Goal: Task Accomplishment & Management: Manage account settings

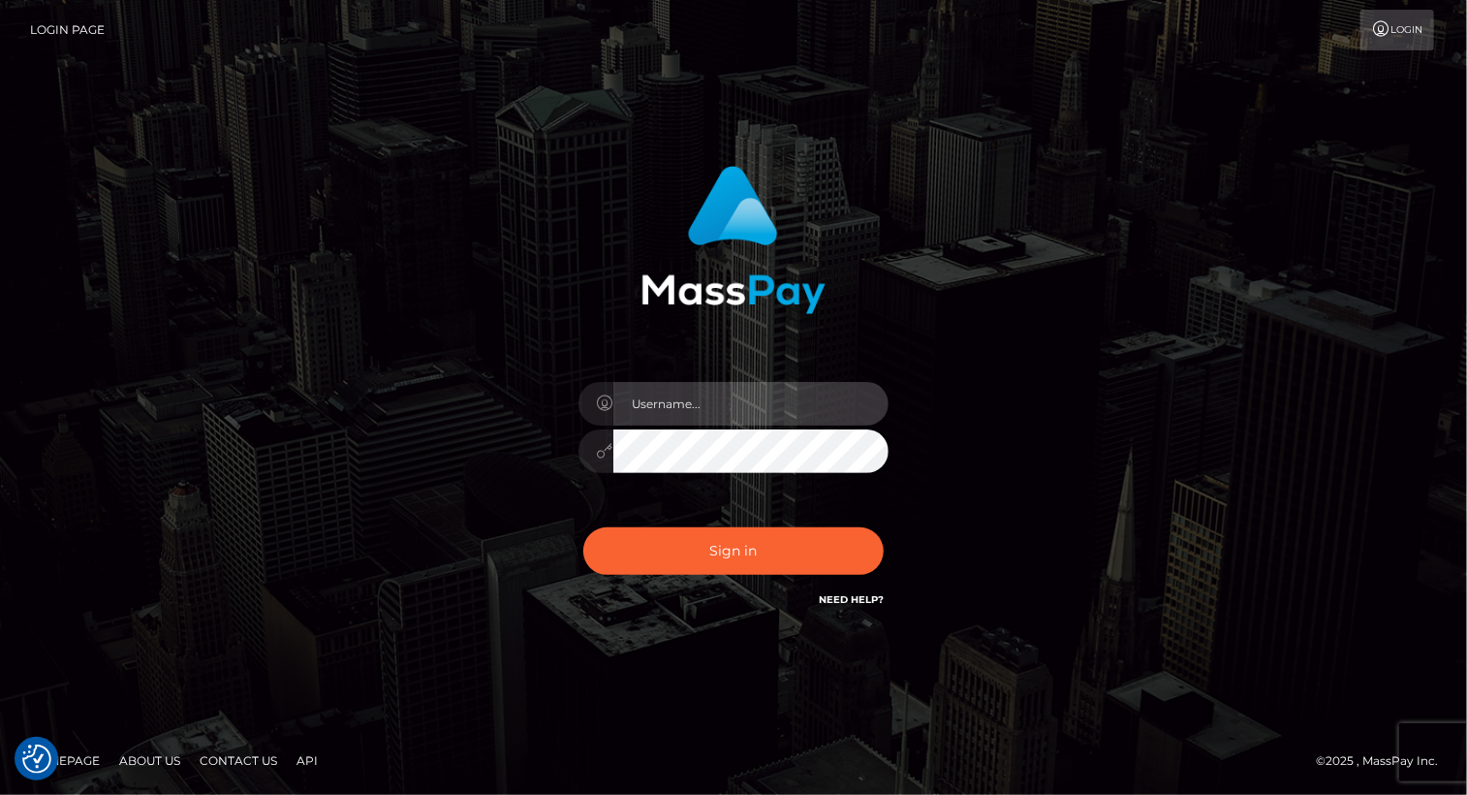
click at [679, 385] on input "text" at bounding box center [750, 404] width 275 height 44
type input "Arlene.luminaryplay"
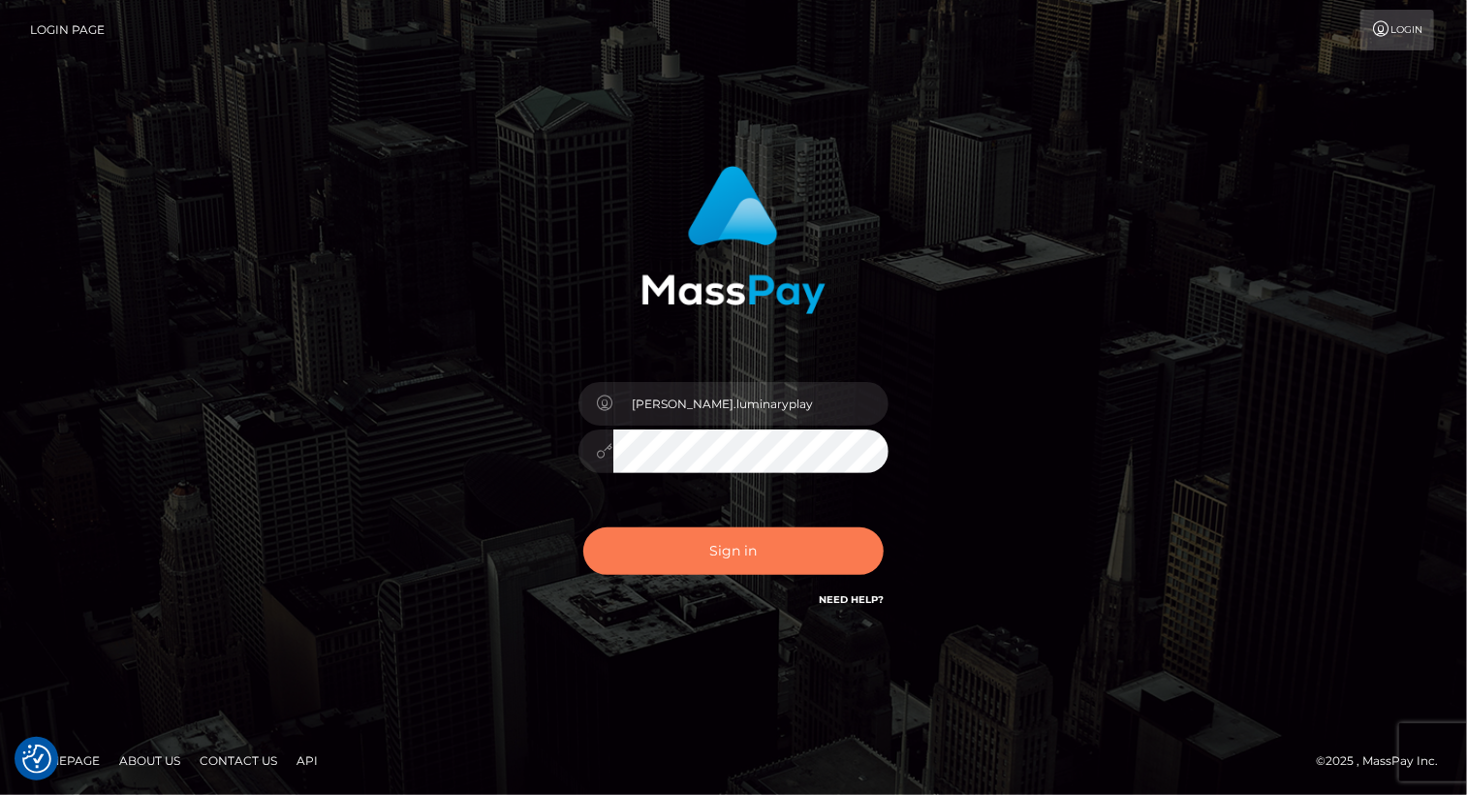
click at [740, 552] on button "Sign in" at bounding box center [733, 550] width 300 height 47
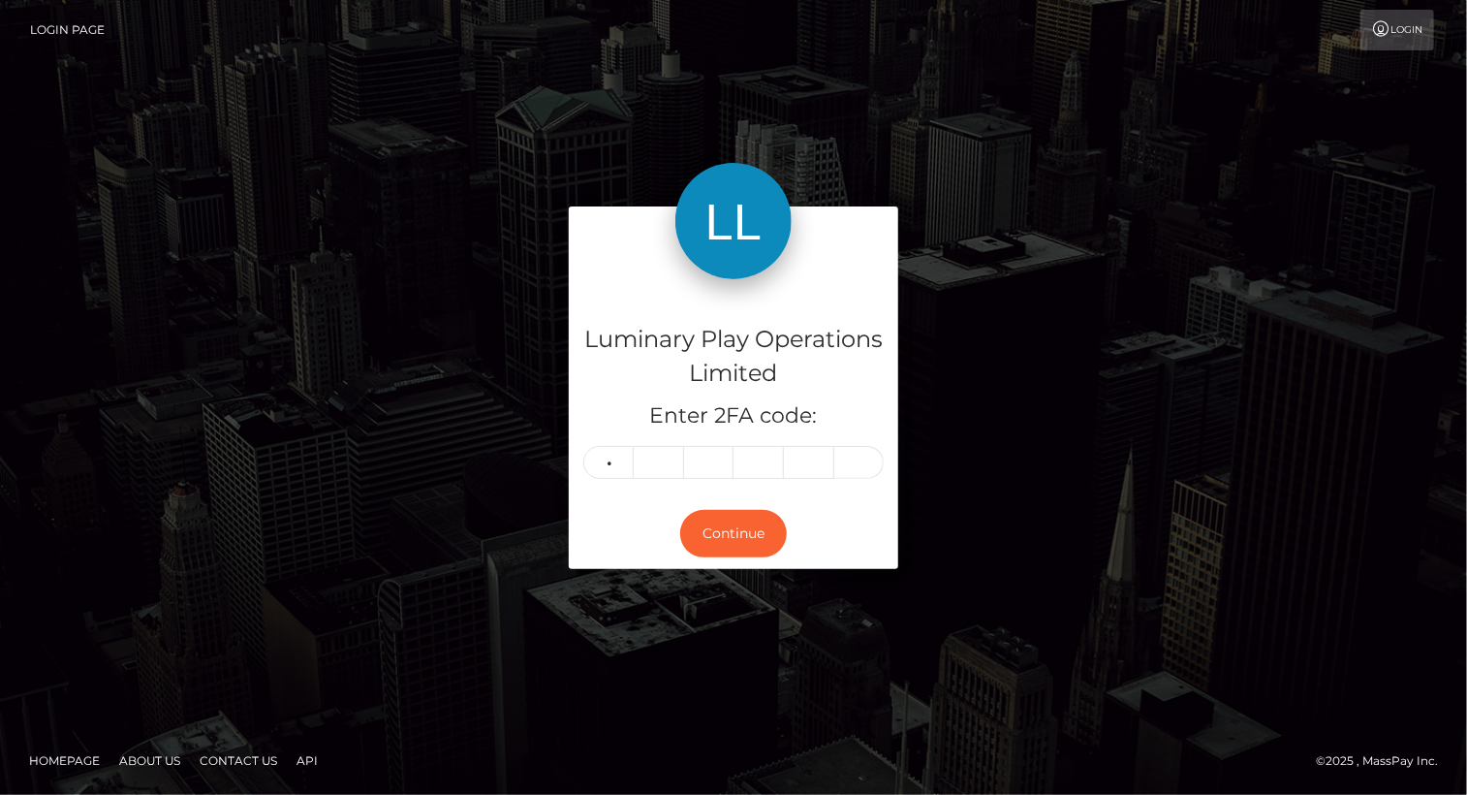
type input "1"
type input "2"
type input "9"
type input "6"
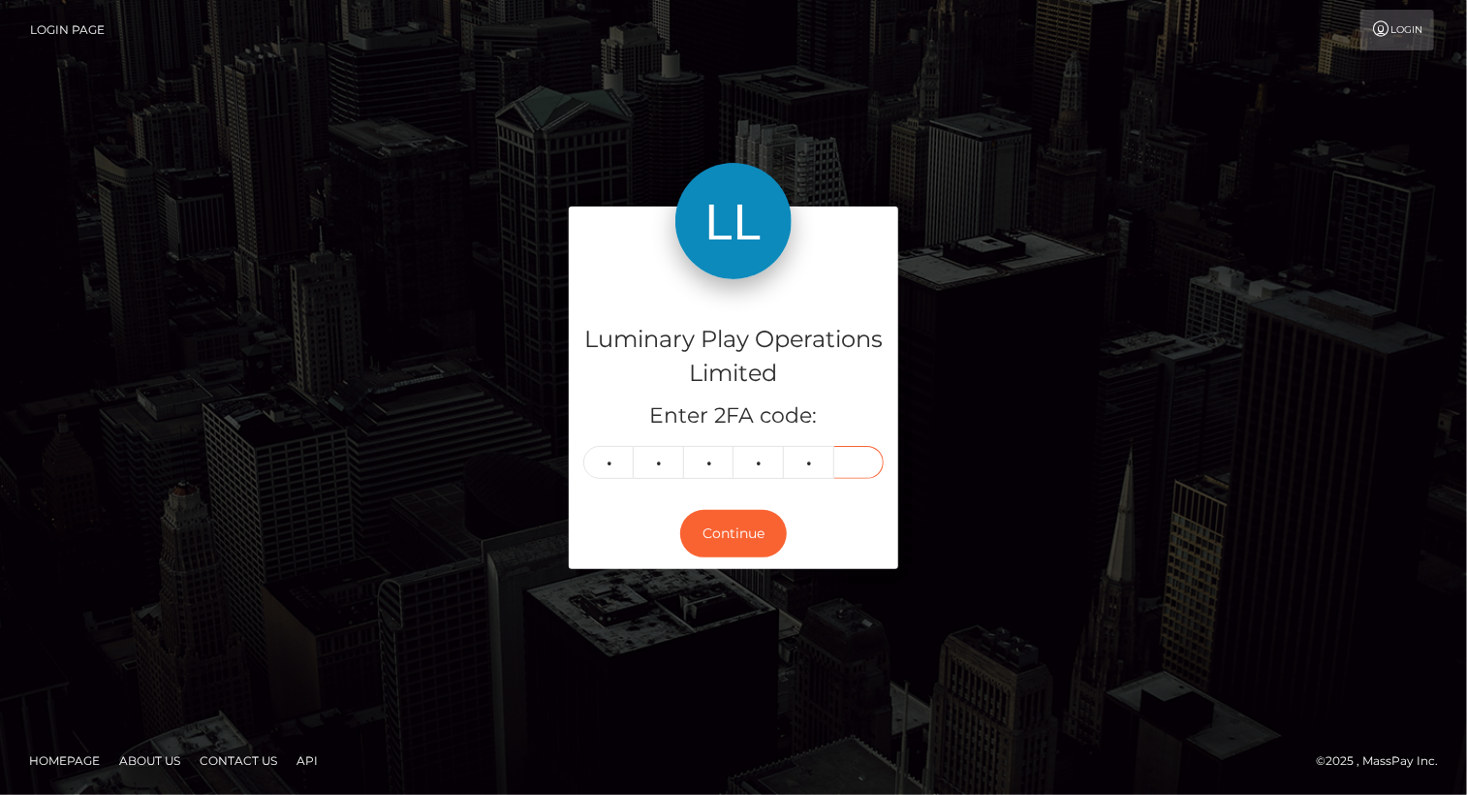
type input "1"
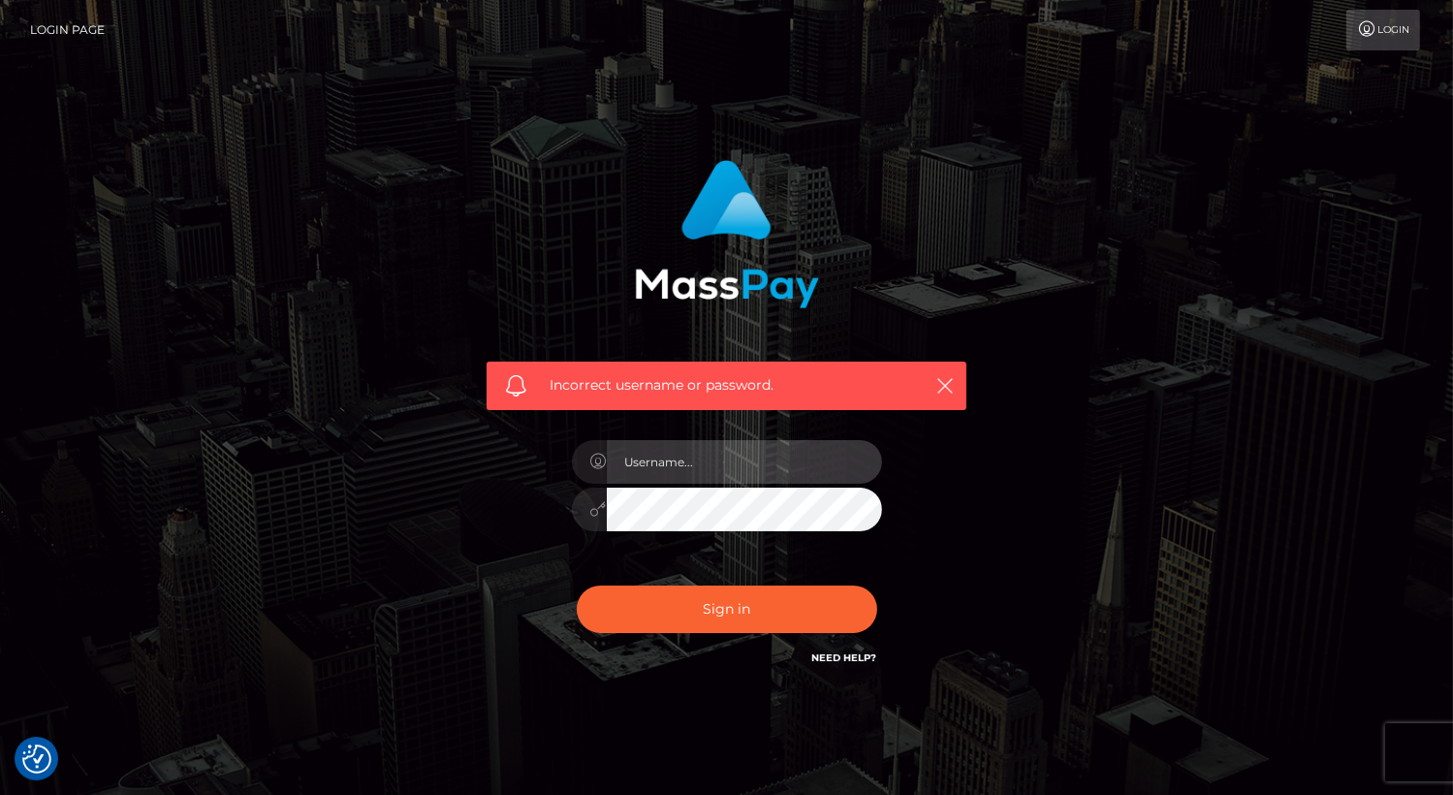
click at [713, 457] on input "text" at bounding box center [744, 462] width 275 height 44
type input "Arlene.luminaryplay"
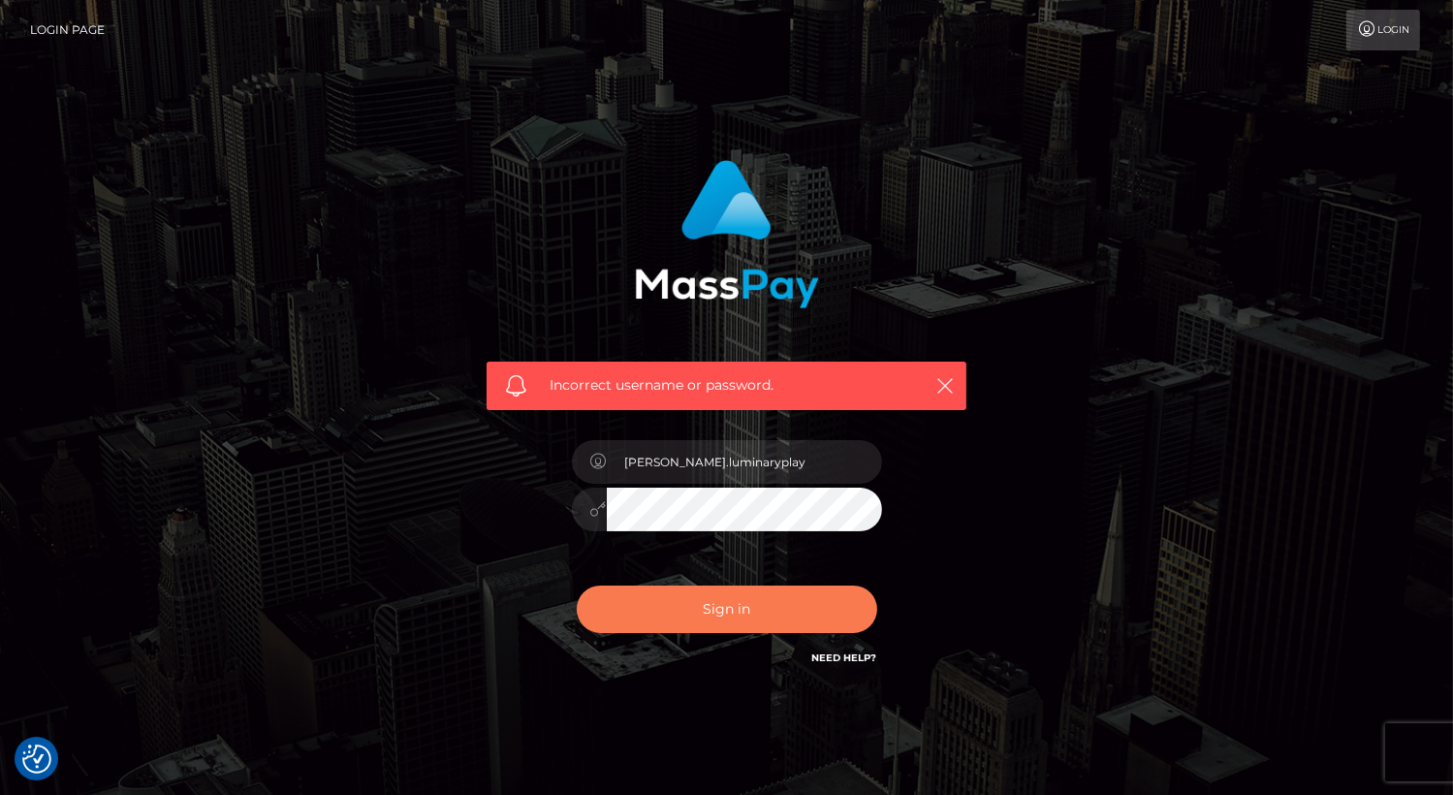
click at [740, 602] on button "Sign in" at bounding box center [727, 608] width 300 height 47
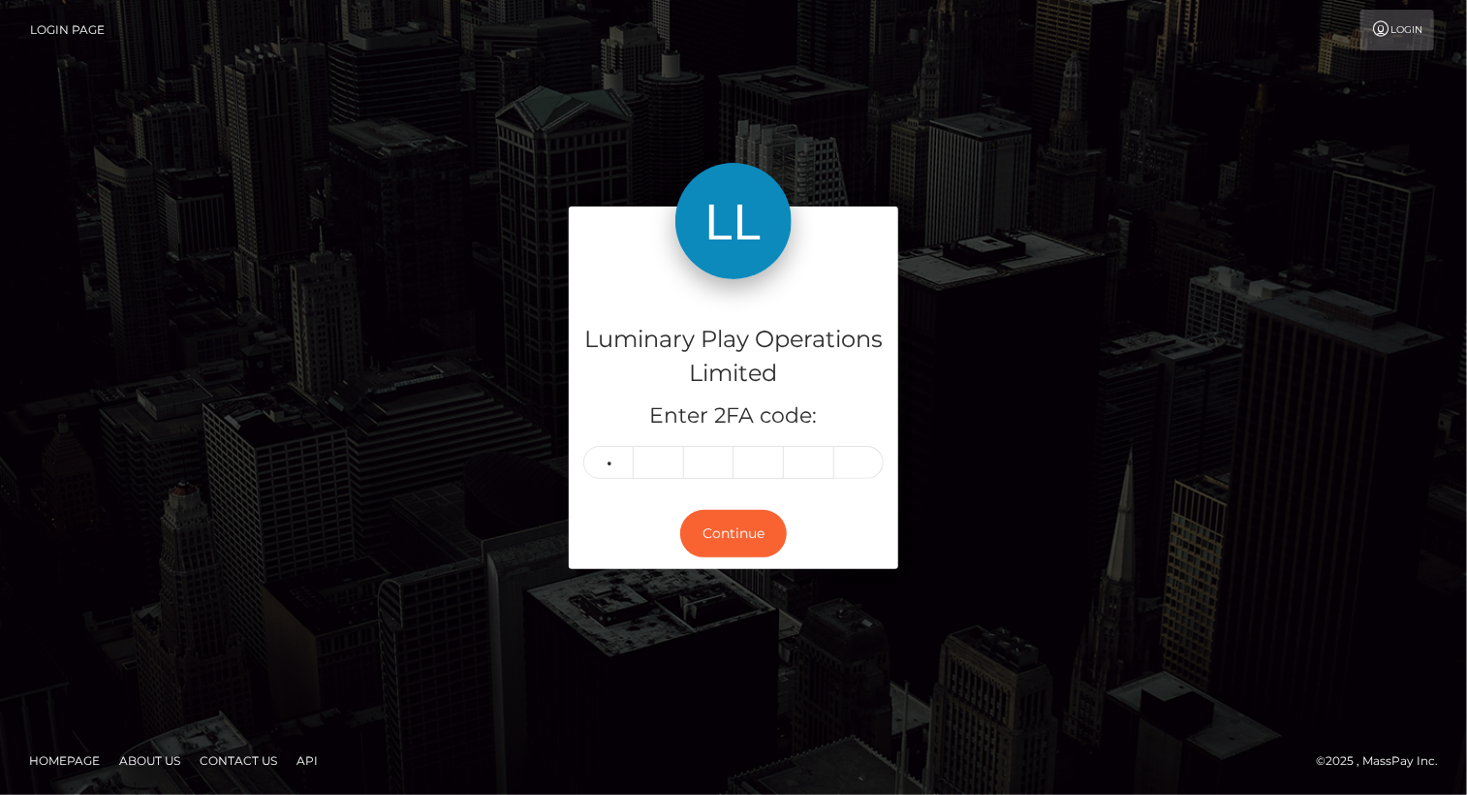
type input "9"
type input "4"
type input "2"
type input "5"
type input "6"
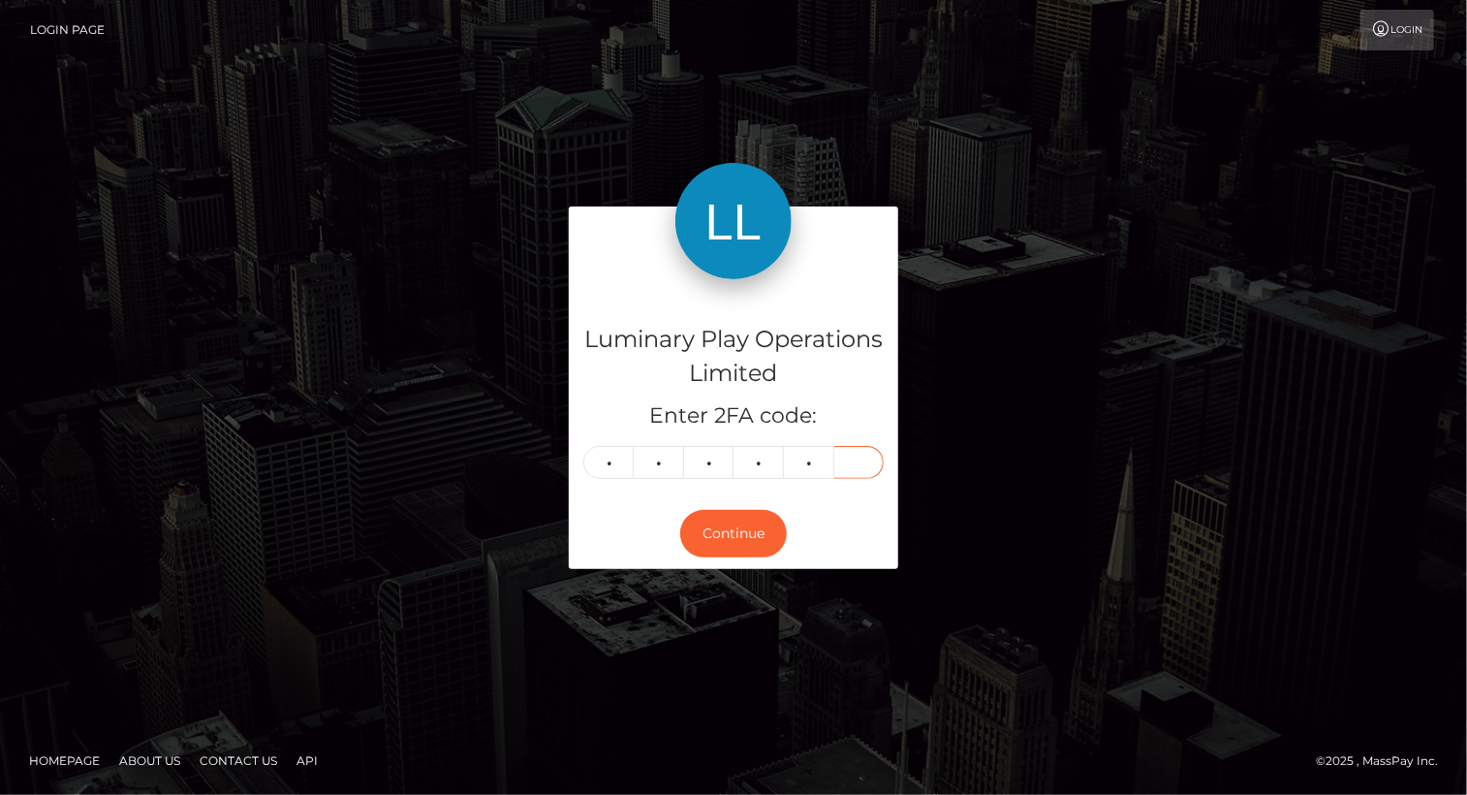
type input "0"
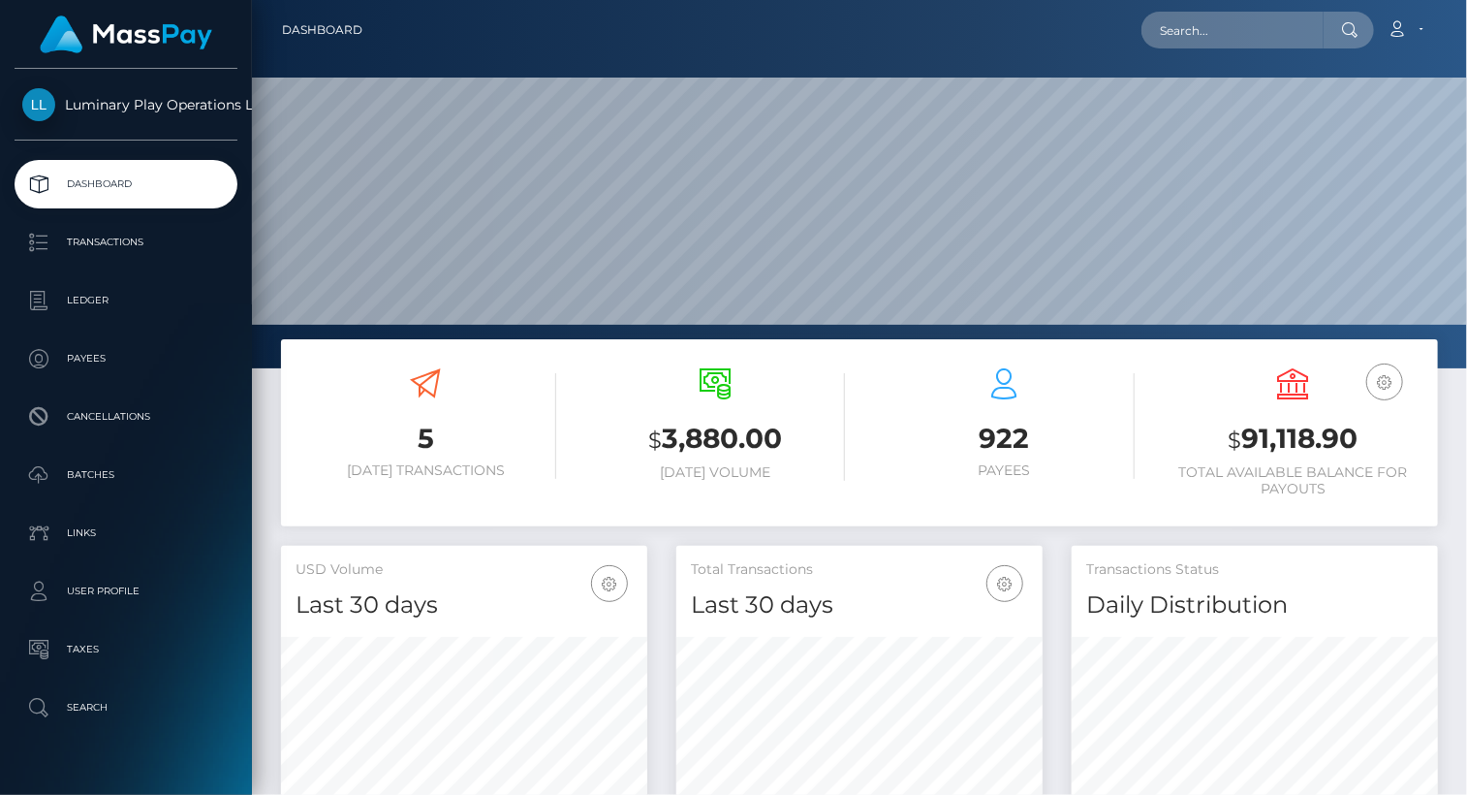
scroll to position [343, 365]
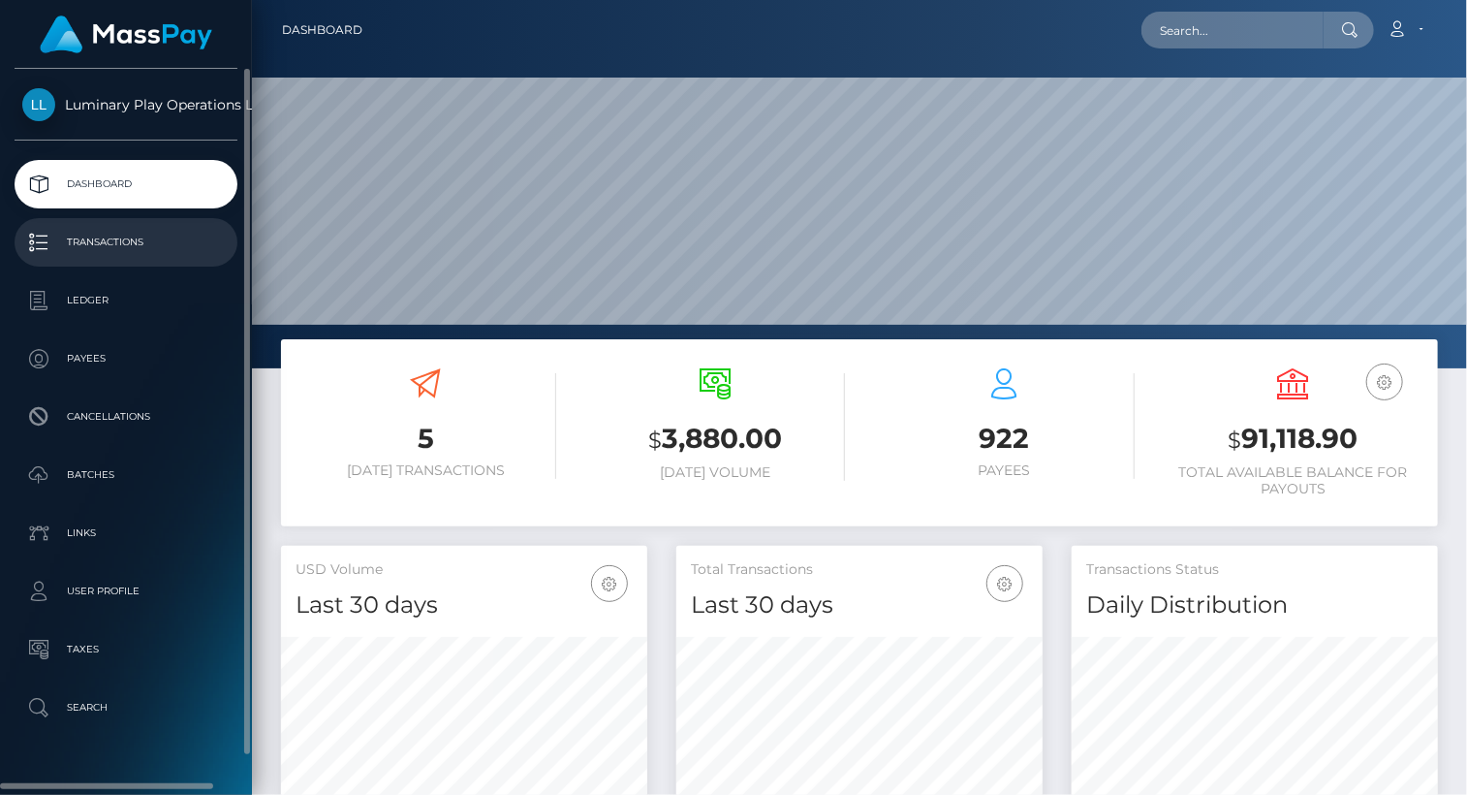
click at [124, 243] on p "Transactions" at bounding box center [125, 242] width 207 height 29
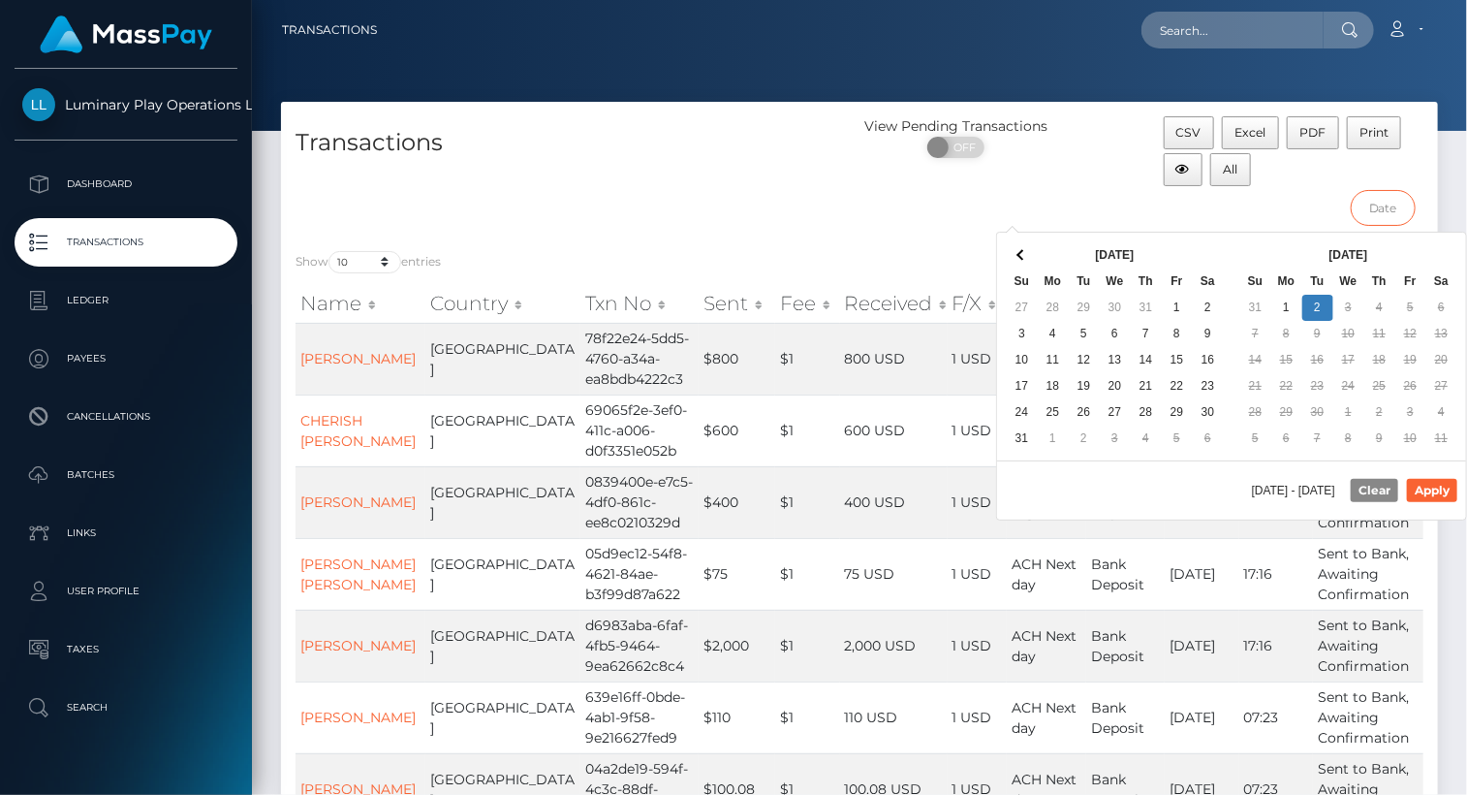
click at [1387, 208] on input "text" at bounding box center [1383, 208] width 65 height 36
click at [1023, 255] on span at bounding box center [1022, 255] width 11 height 11
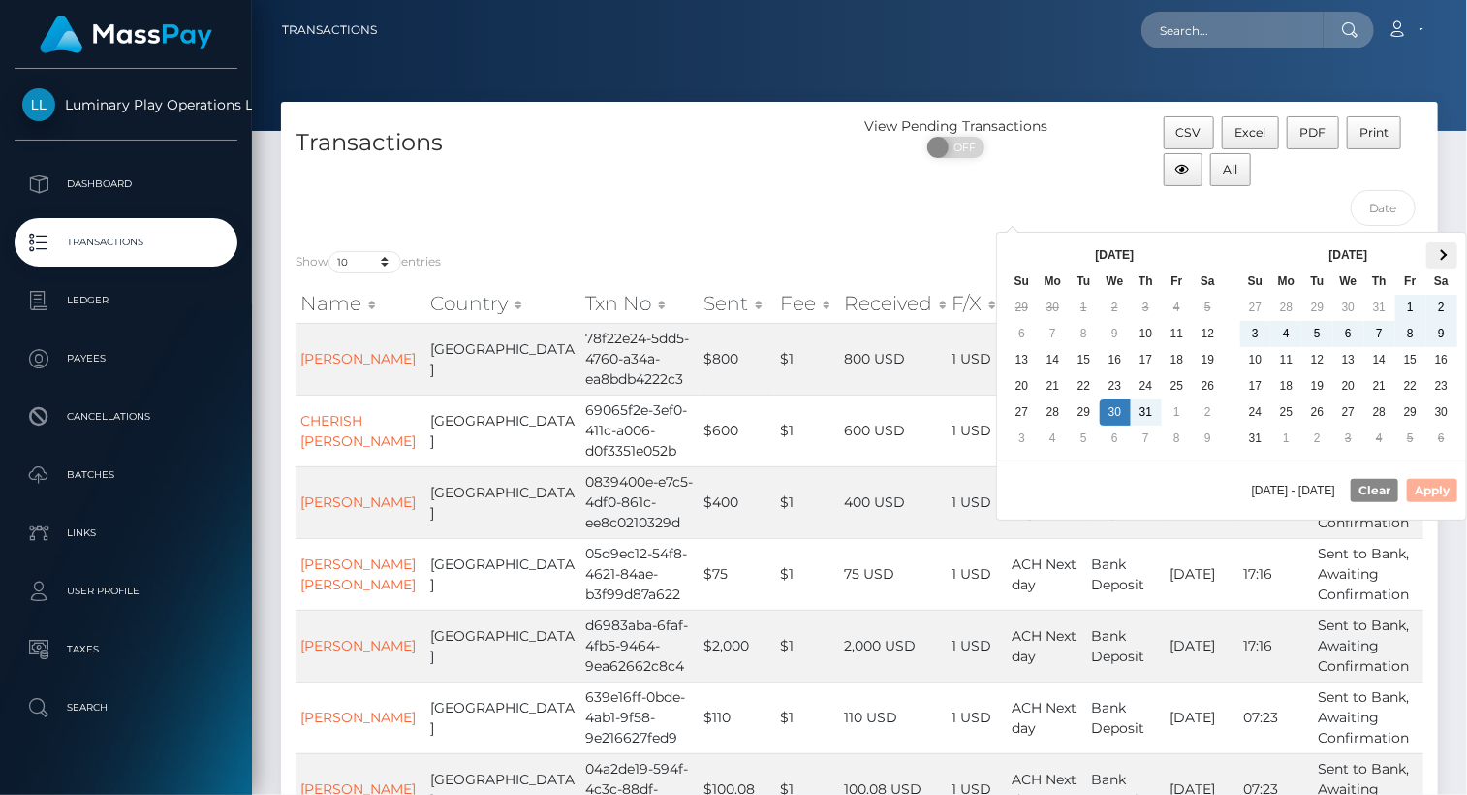
click at [1446, 252] on th at bounding box center [1441, 255] width 31 height 26
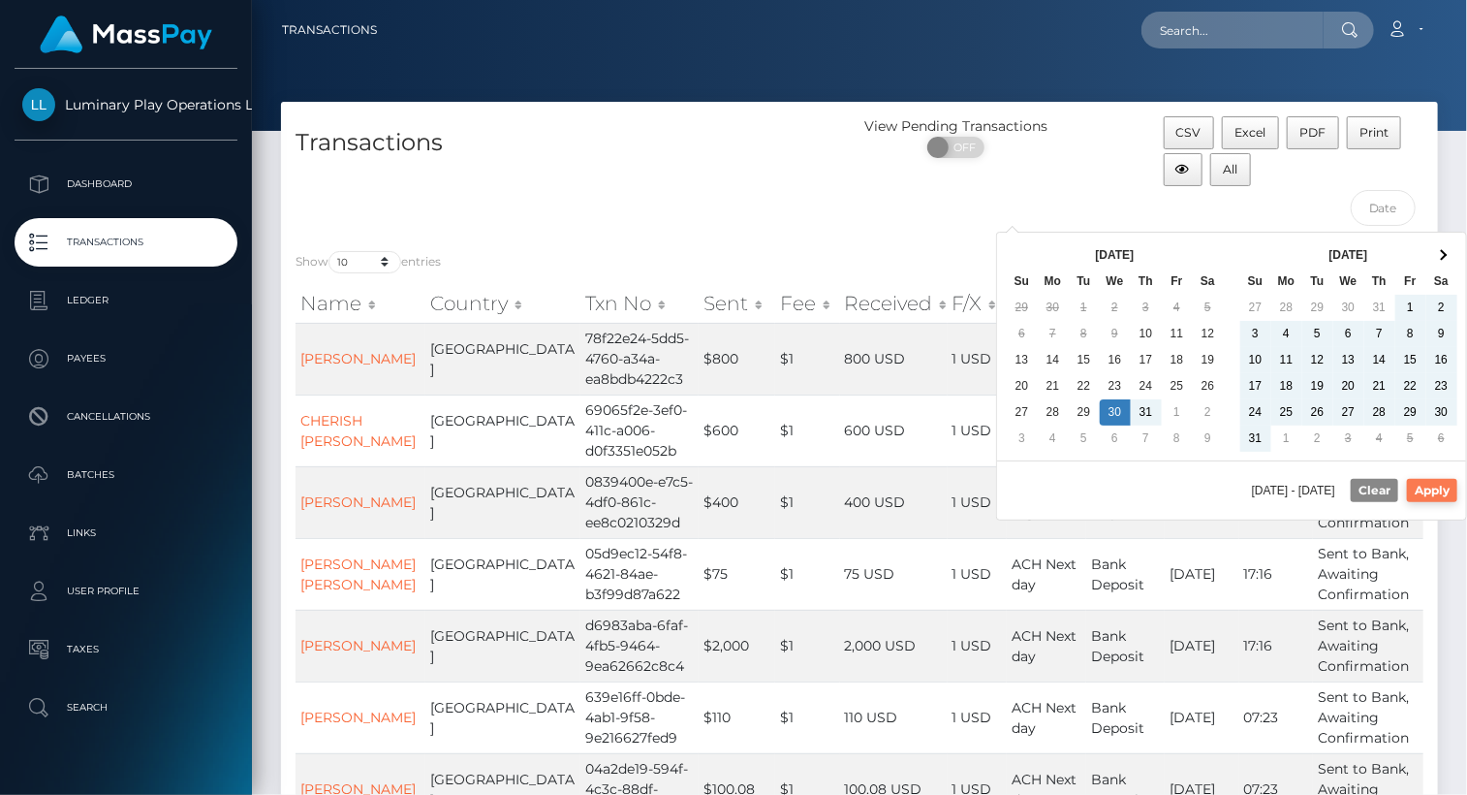
click at [1436, 484] on button "Apply" at bounding box center [1432, 490] width 50 height 23
type input "07/30/2025 - 09/02/2025"
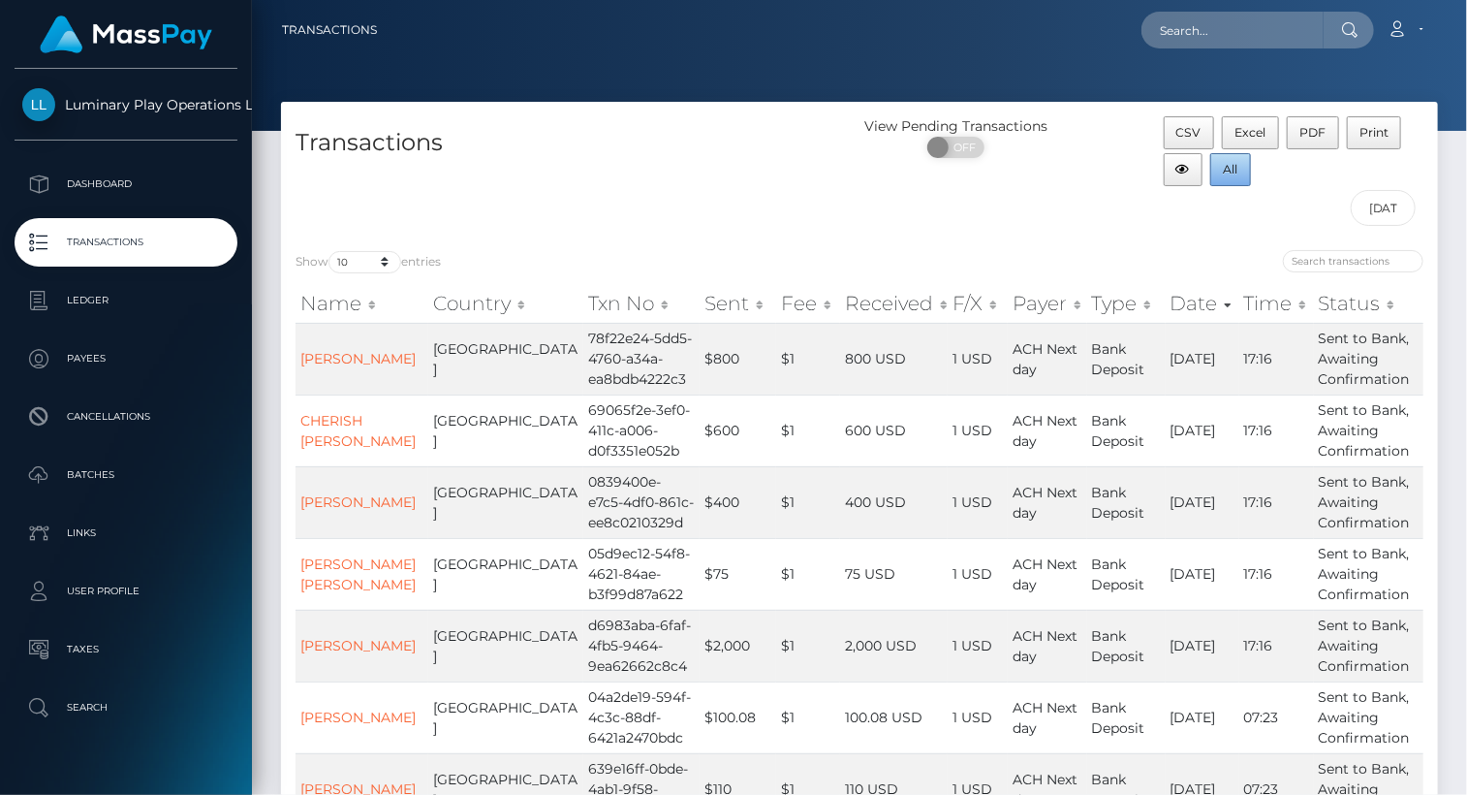
click at [1232, 172] on span "All" at bounding box center [1231, 169] width 15 height 15
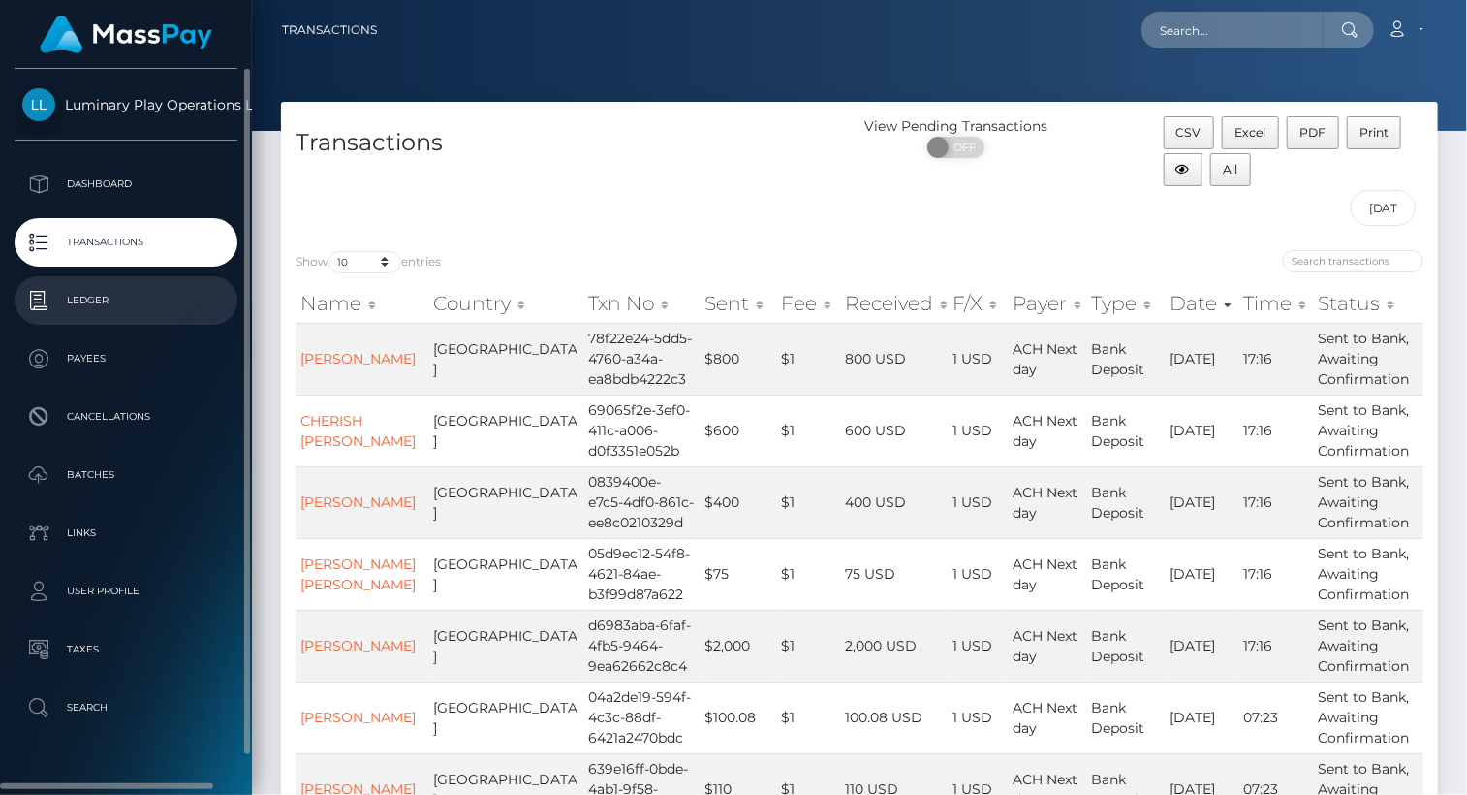
click at [116, 309] on p "Ledger" at bounding box center [125, 300] width 207 height 29
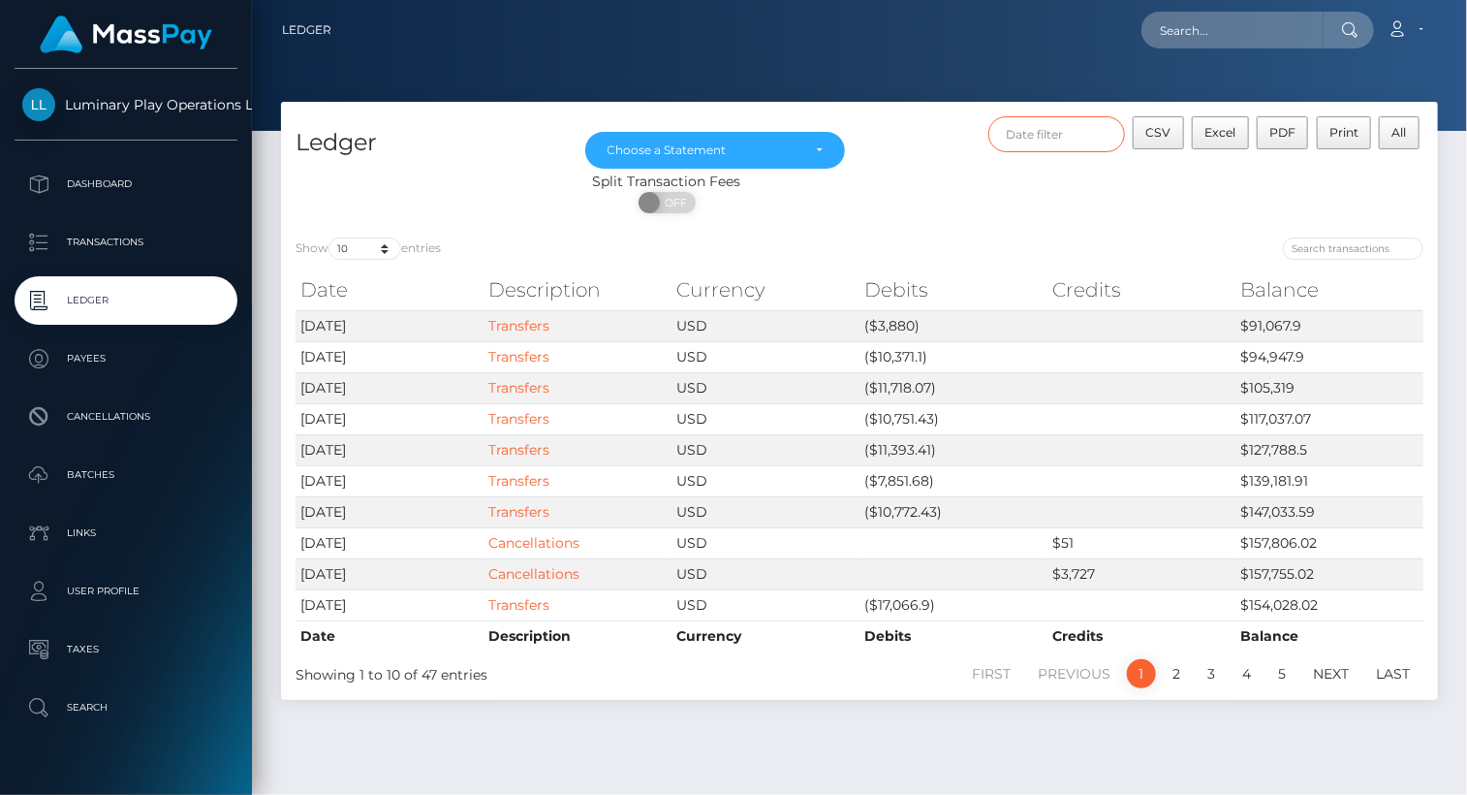
click at [1068, 139] on input "text" at bounding box center [1057, 134] width 138 height 36
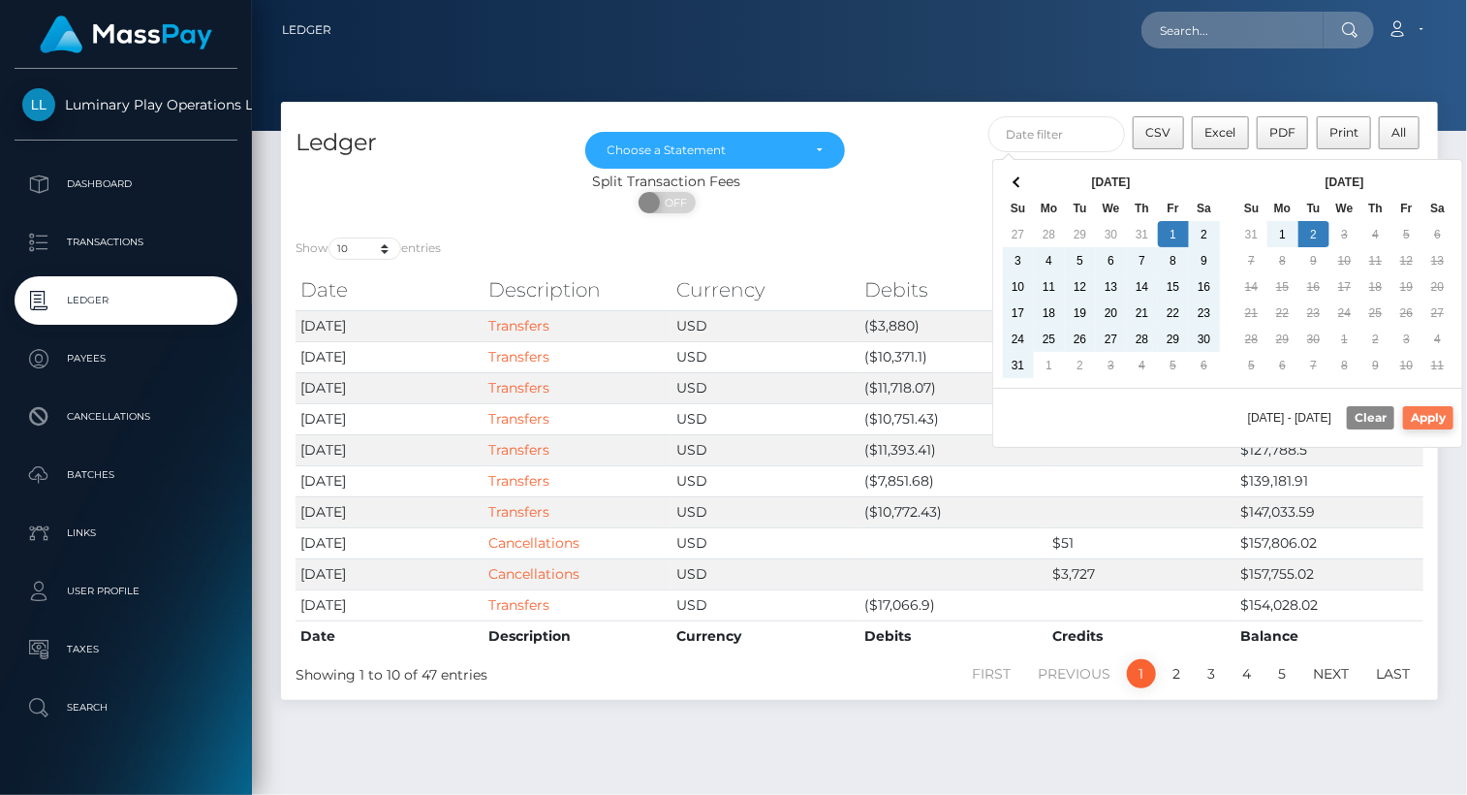
click at [1443, 411] on button "Apply" at bounding box center [1428, 417] width 50 height 23
type input "08/01/2025 - 09/02/2025"
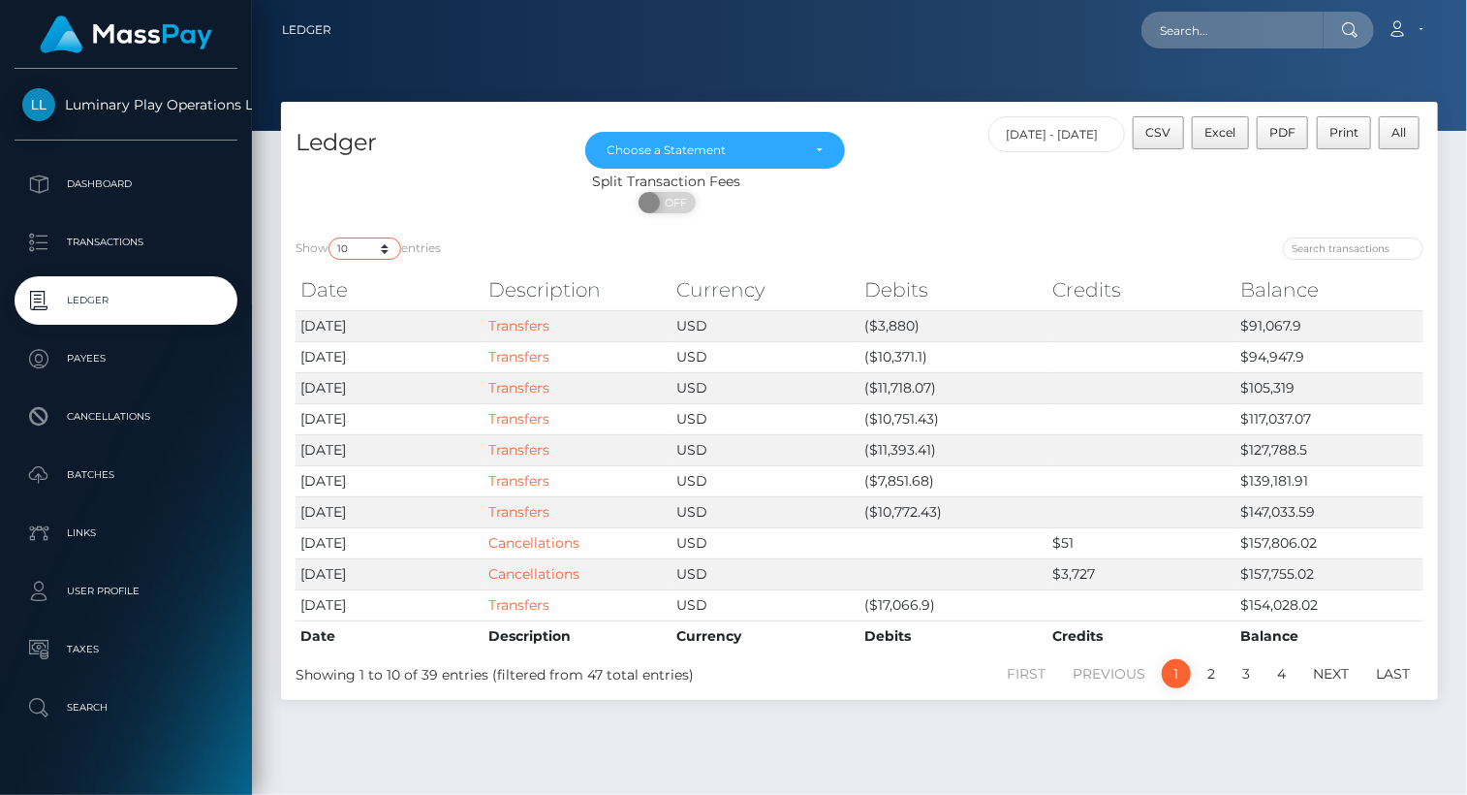
click at [348, 250] on select "10 25 50 100 250" at bounding box center [365, 248] width 73 height 22
select select "100"
click at [330, 238] on select "10 25 50 100 250" at bounding box center [365, 248] width 73 height 22
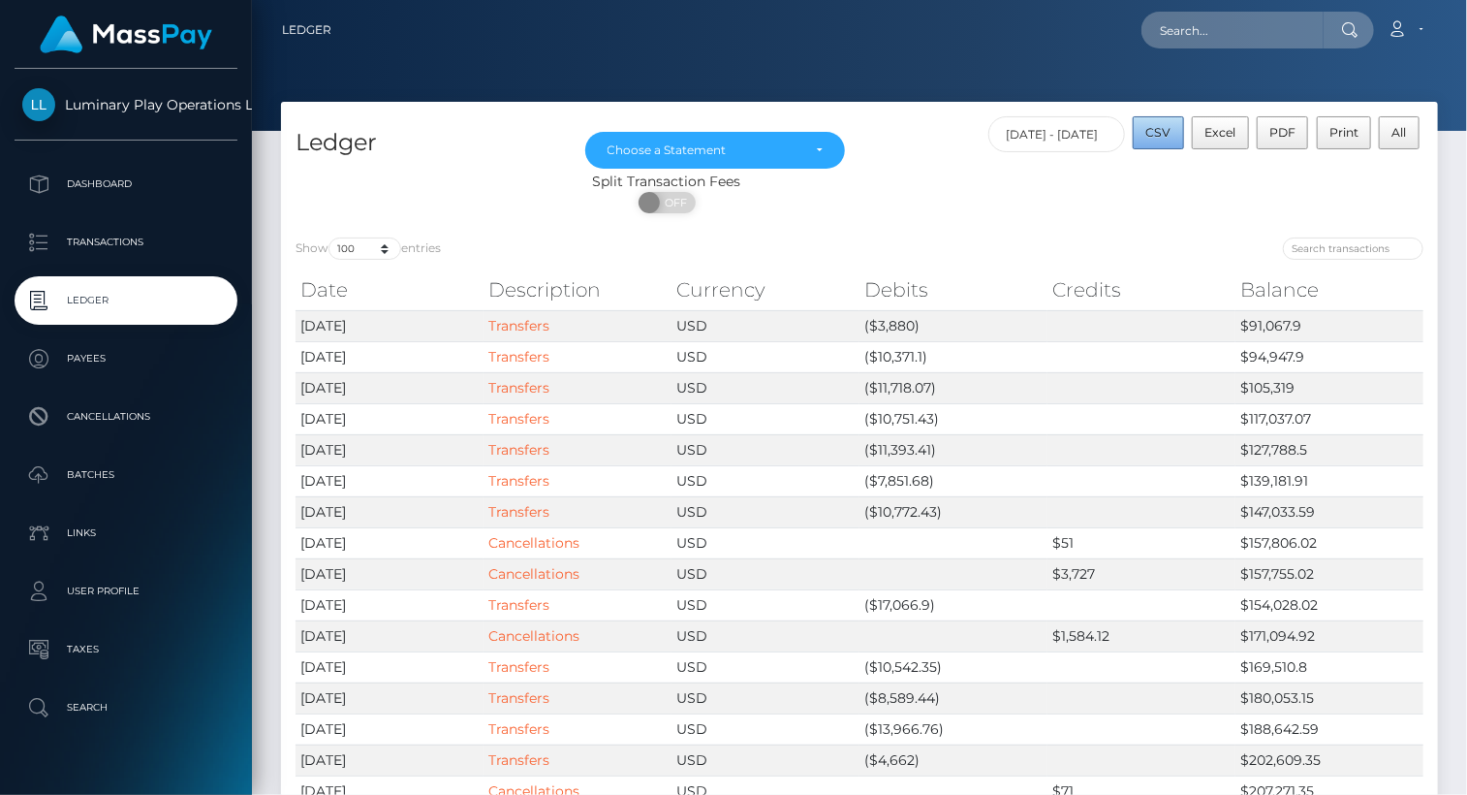
click at [1163, 129] on span "CSV" at bounding box center [1158, 132] width 25 height 15
click at [823, 144] on div "Choose a Statement" at bounding box center [715, 150] width 261 height 37
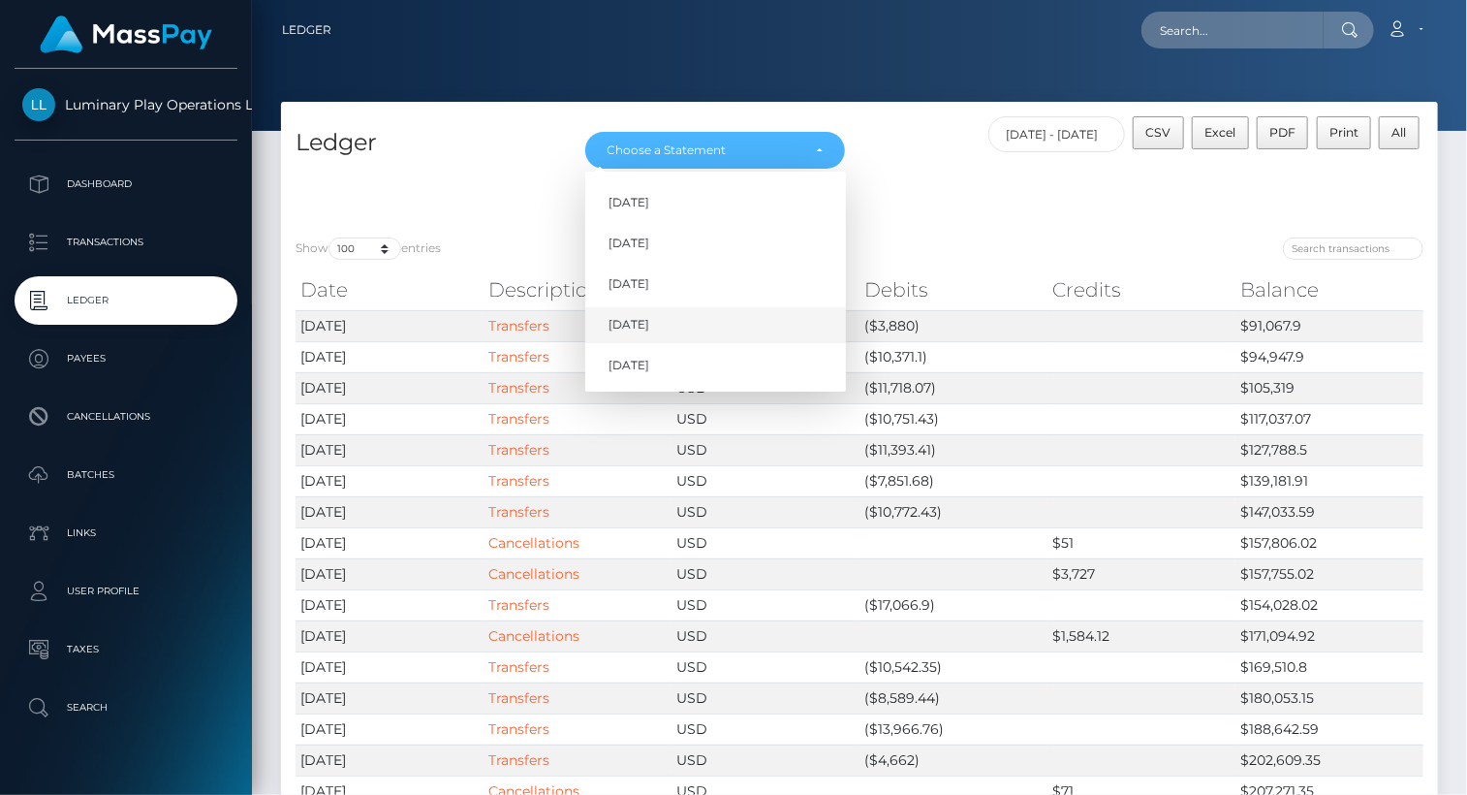
click at [670, 329] on link "Aug 2025" at bounding box center [715, 325] width 261 height 36
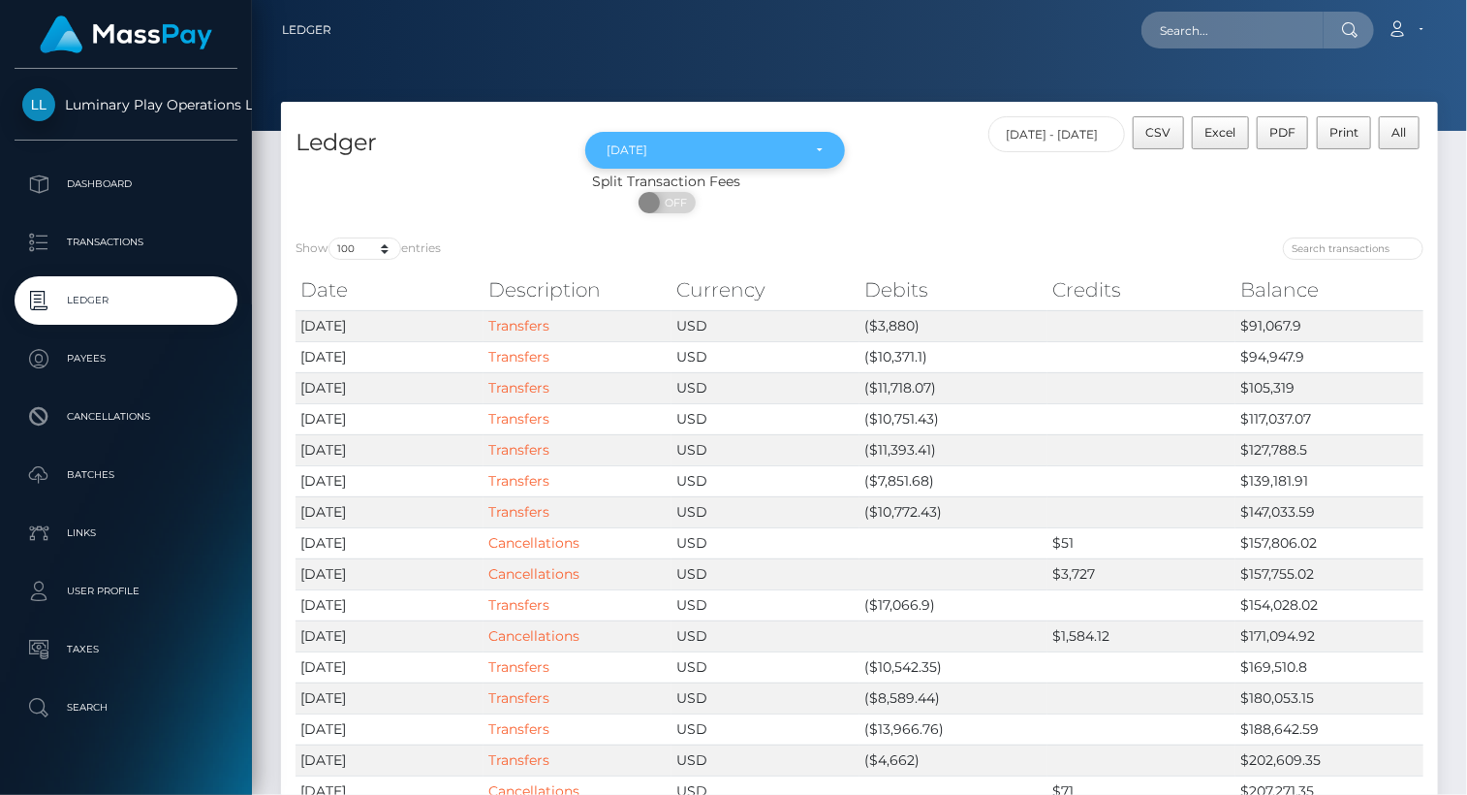
click at [822, 146] on div "Aug 2025" at bounding box center [716, 150] width 216 height 16
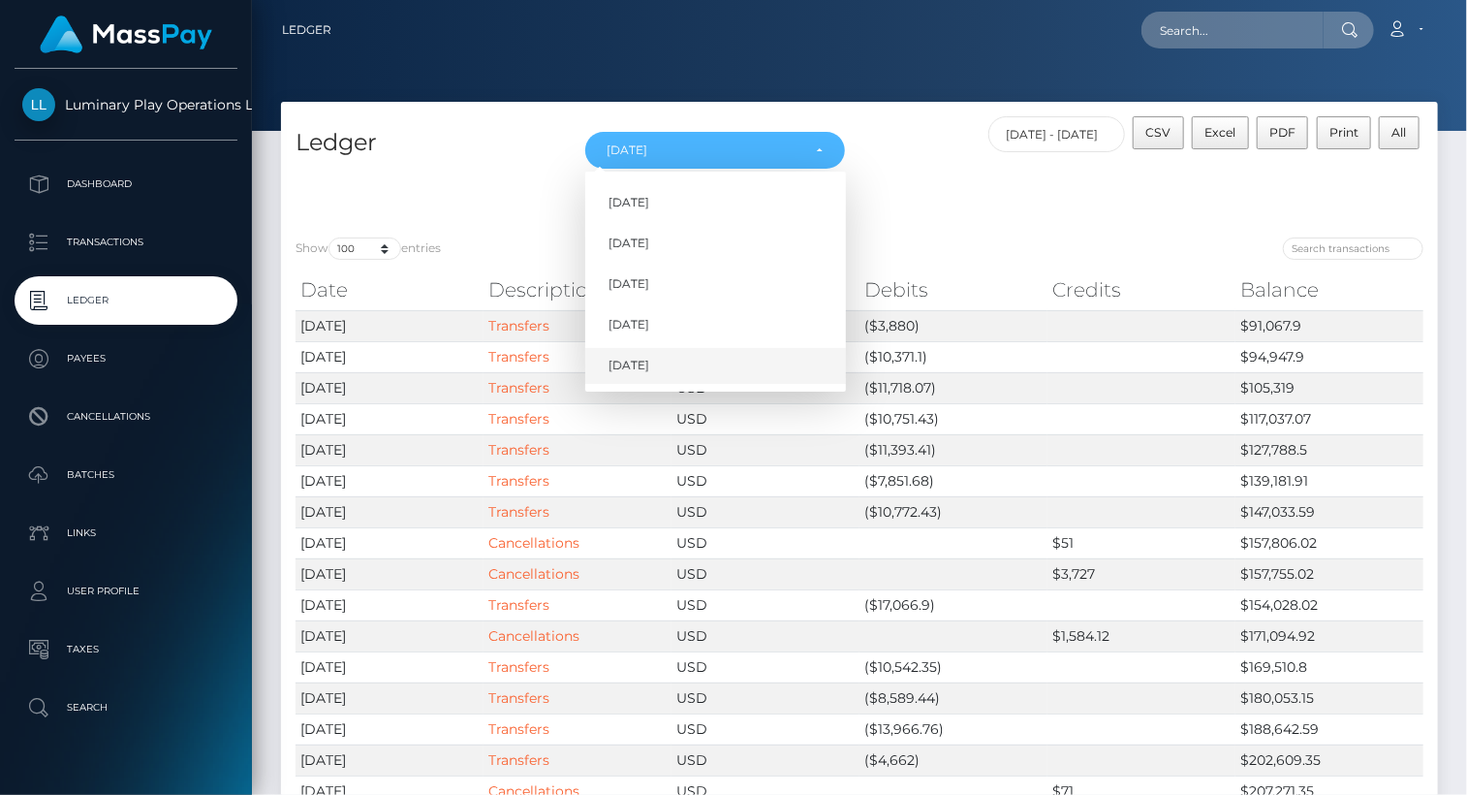
click at [645, 370] on span "Sep 2025" at bounding box center [629, 366] width 41 height 17
select select "Sep 2025"
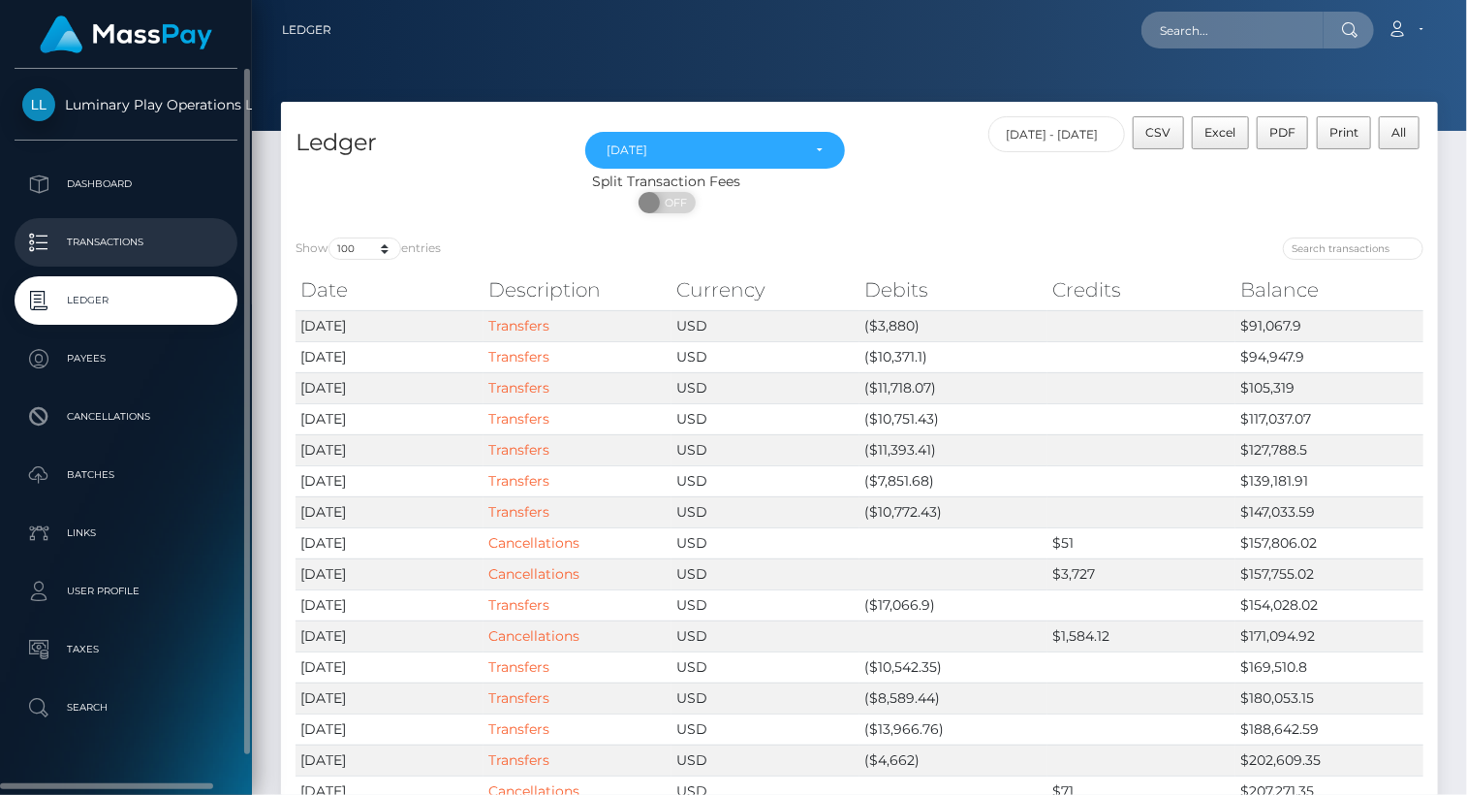
click at [117, 232] on p "Transactions" at bounding box center [125, 242] width 207 height 29
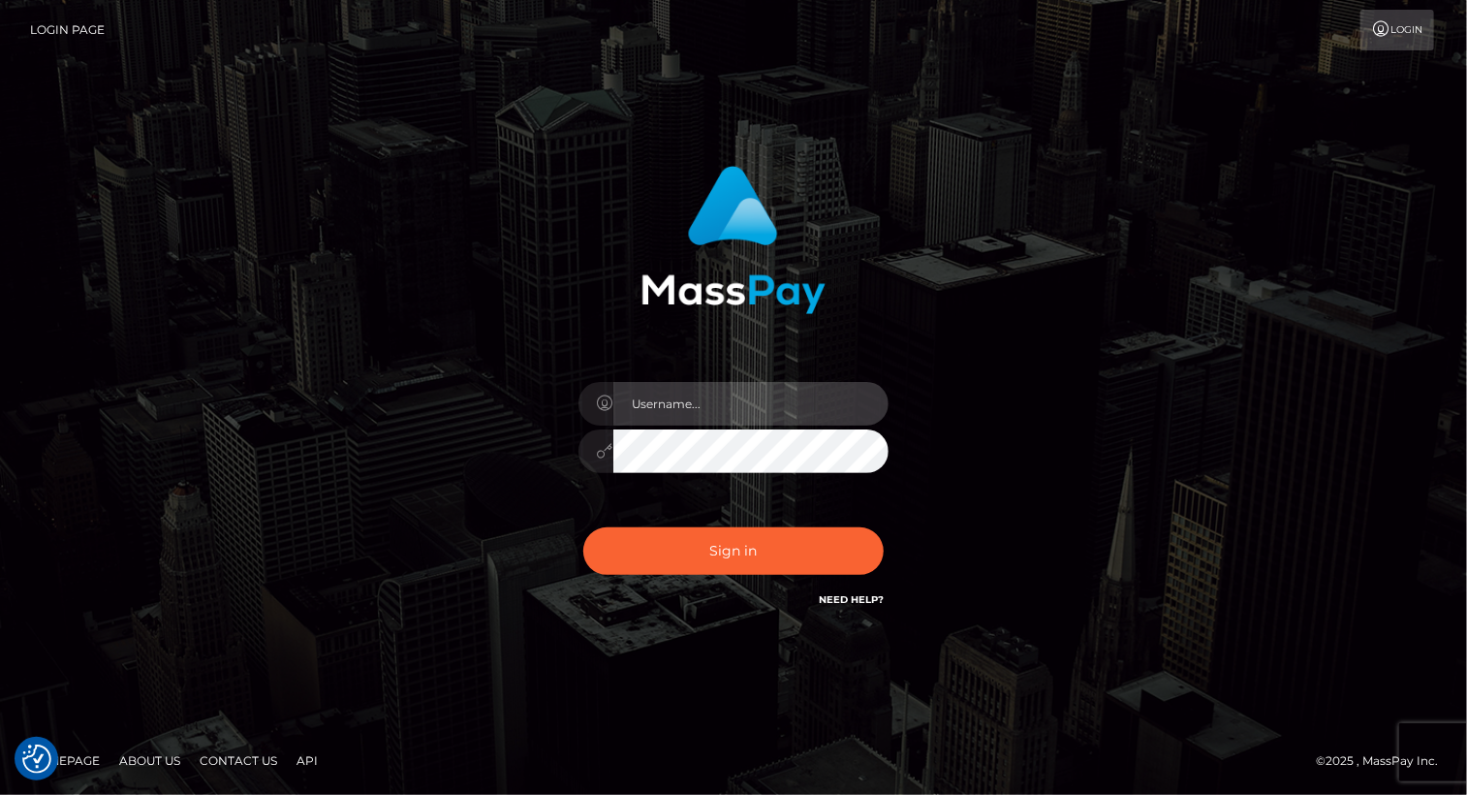
click at [725, 401] on input "text" at bounding box center [750, 404] width 275 height 44
